Goal: Task Accomplishment & Management: Use online tool/utility

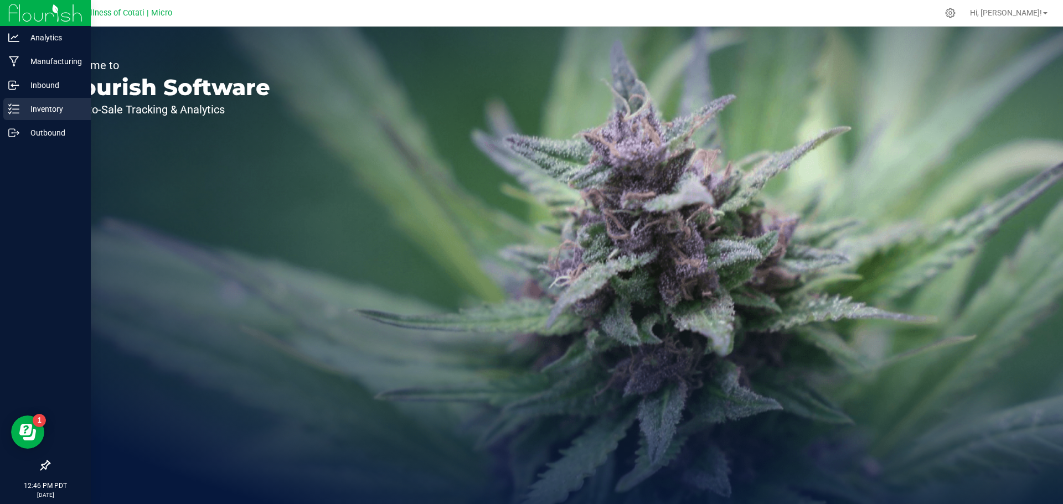
click at [58, 112] on p "Inventory" at bounding box center [52, 108] width 66 height 13
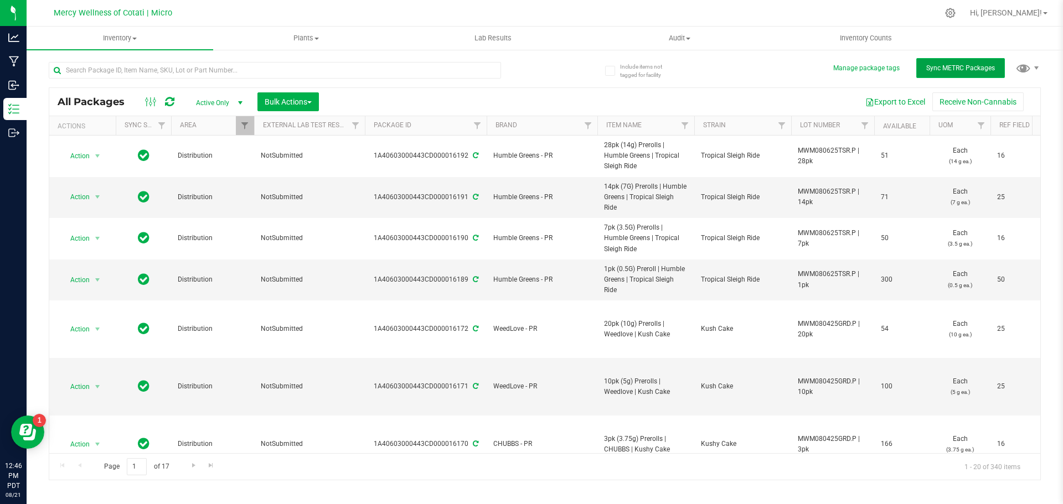
click at [969, 63] on button "Sync METRC Packages" at bounding box center [960, 68] width 89 height 20
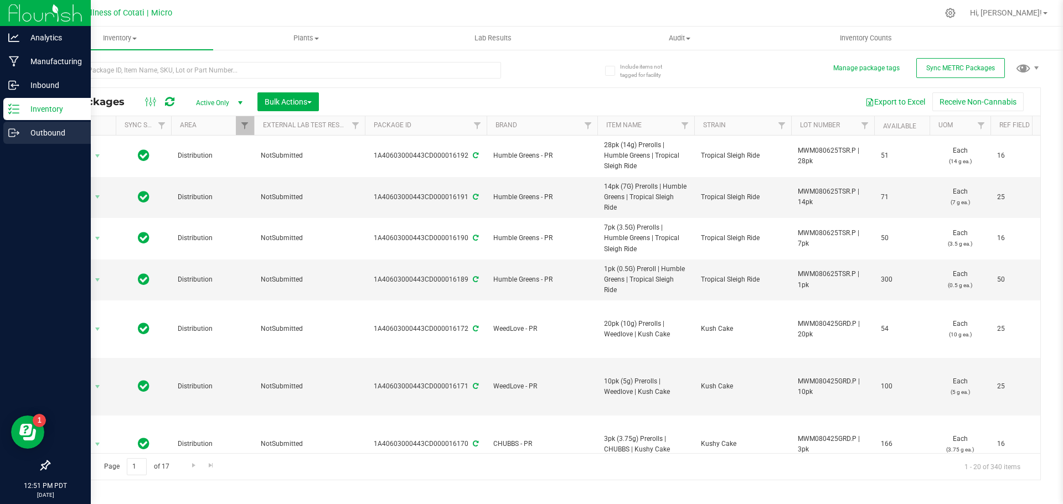
click at [40, 125] on div "Outbound" at bounding box center [46, 133] width 87 height 22
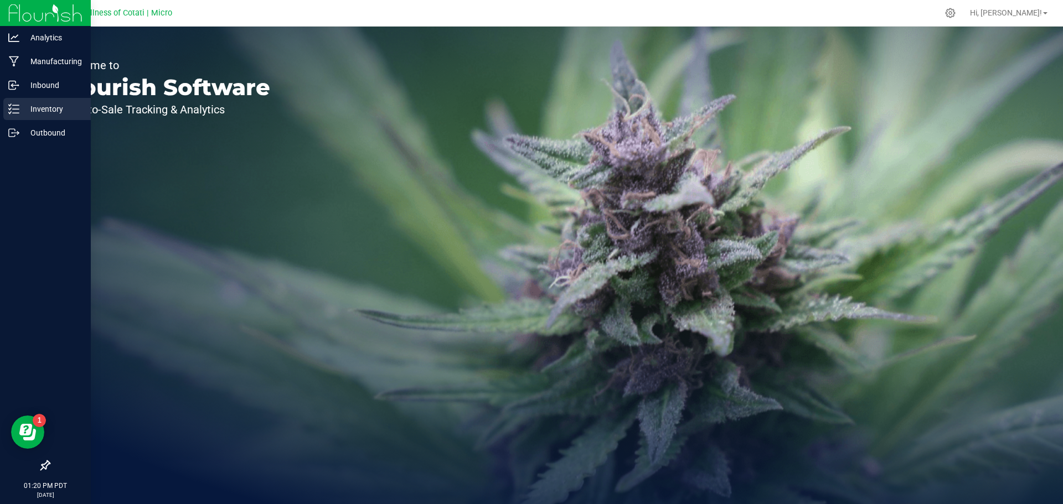
click at [34, 112] on p "Inventory" at bounding box center [52, 108] width 66 height 13
